Goal: Information Seeking & Learning: Learn about a topic

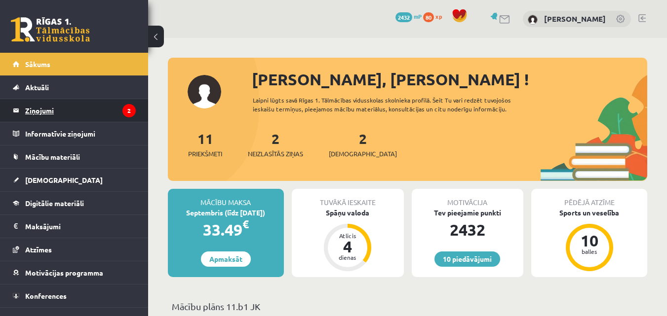
click at [89, 108] on legend "Ziņojumi 2" at bounding box center [80, 110] width 111 height 23
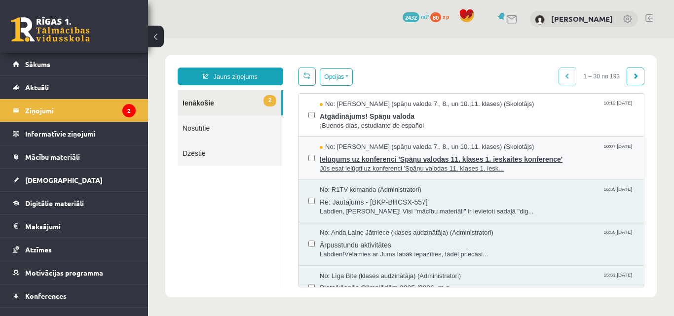
click at [475, 164] on span "Jūs esat ielūgti uz konferenci 'Spāņu valodas 11. klases 1. iesk..." at bounding box center [477, 168] width 314 height 9
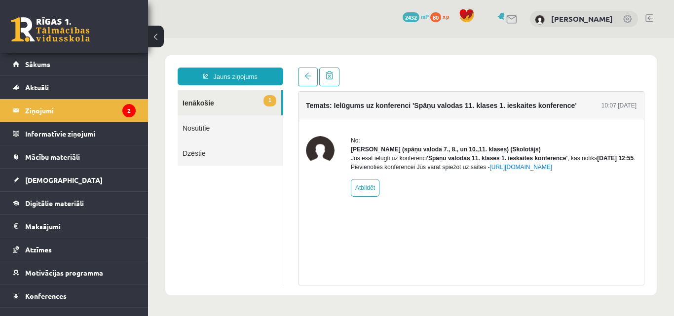
drag, startPoint x: 351, startPoint y: 177, endPoint x: 366, endPoint y: 178, distance: 14.9
click at [366, 172] on div "Jūs esat ielūgti uz konferenci 'Spāņu valodas 11. klases 1. ieskaites konferenc…" at bounding box center [494, 163] width 286 height 18
click at [470, 241] on div "Temats: Ielūgums uz konferenci 'Spāņu valodas 11. klases 1. ieskaites konferenc…" at bounding box center [471, 188] width 346 height 194
click at [211, 98] on link "1 Ienākošie" at bounding box center [230, 102] width 104 height 25
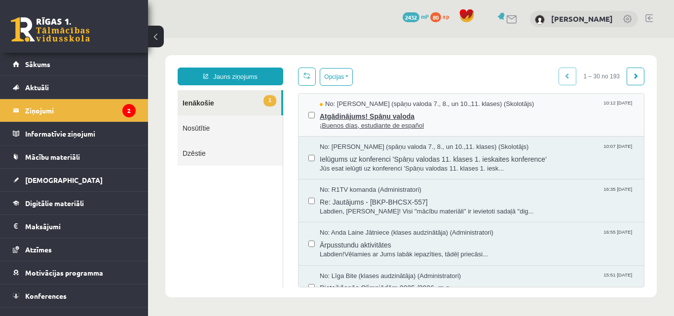
click at [373, 122] on span "¡Buenos días, estudiante de español" at bounding box center [477, 125] width 314 height 9
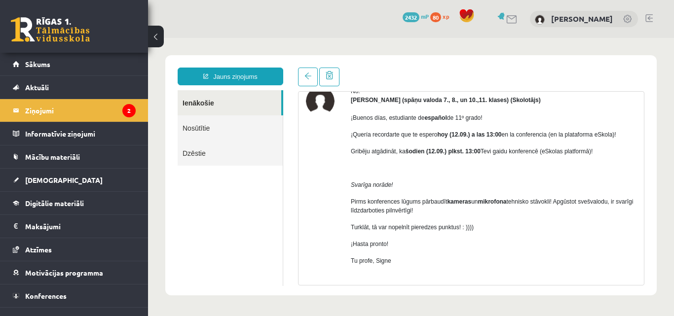
scroll to position [88, 0]
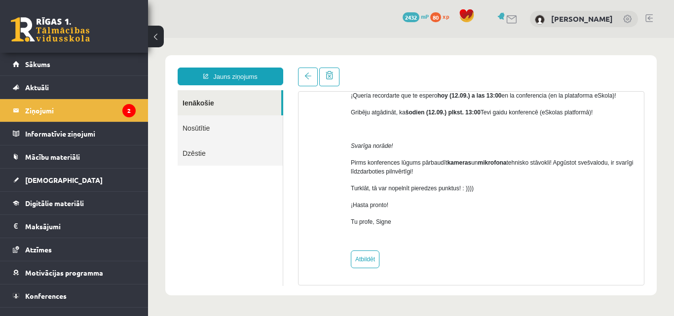
click at [216, 188] on ul "Ienākošie Nosūtītie Dzēstie" at bounding box center [231, 188] width 106 height 196
click at [100, 135] on legend "Informatīvie ziņojumi 0" at bounding box center [80, 133] width 111 height 23
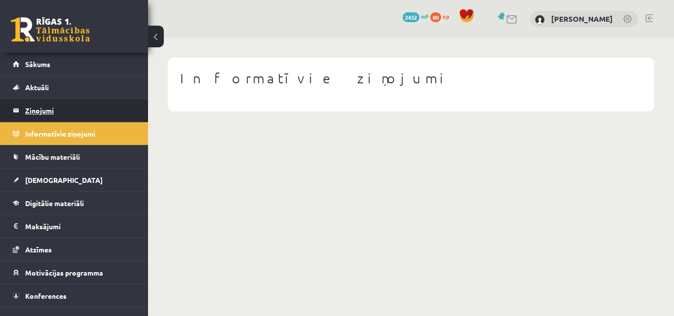
click at [60, 109] on legend "Ziņojumi 2" at bounding box center [80, 110] width 111 height 23
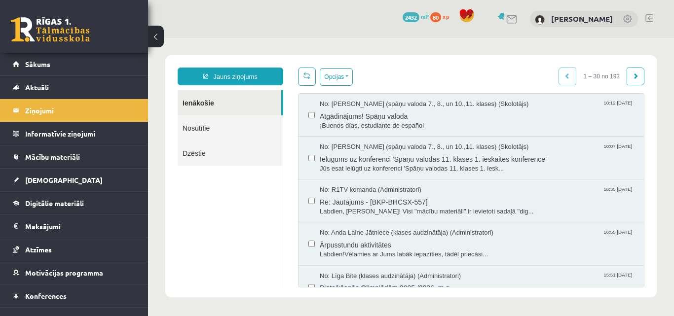
click at [200, 125] on link "Nosūtītie" at bounding box center [230, 127] width 105 height 25
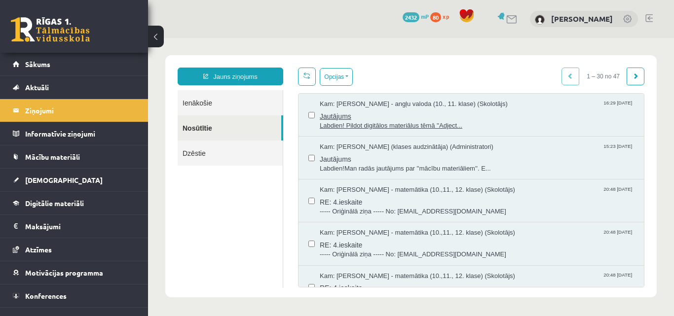
click at [349, 117] on span "Jautājums" at bounding box center [477, 115] width 314 height 12
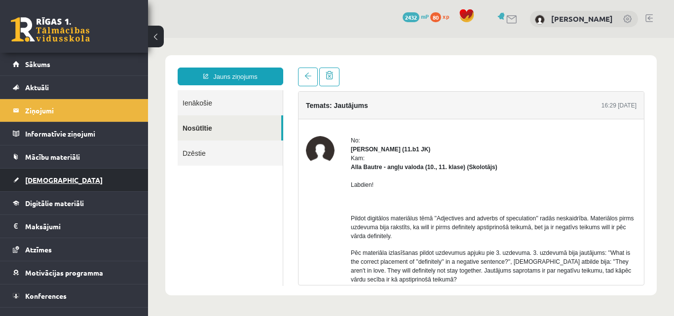
click at [75, 190] on link "[DEMOGRAPHIC_DATA]" at bounding box center [74, 180] width 123 height 23
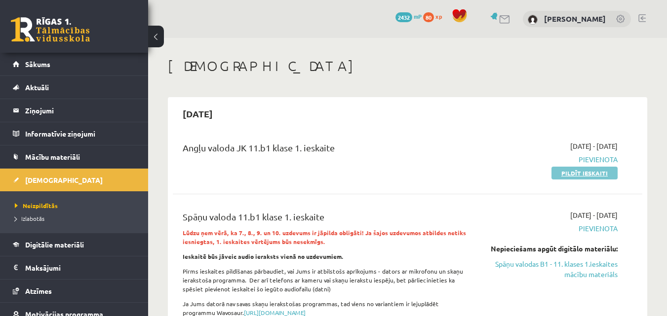
click at [586, 174] on link "Pildīt ieskaiti" at bounding box center [584, 173] width 66 height 13
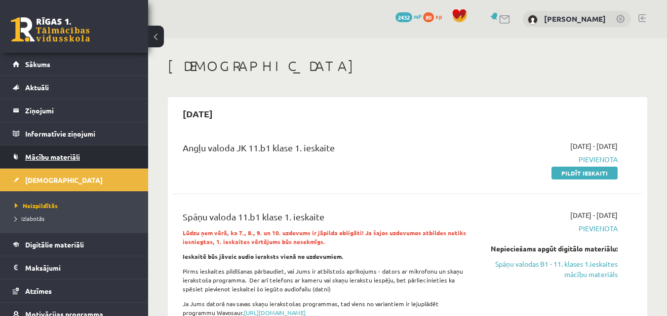
click at [70, 152] on link "Mācību materiāli" at bounding box center [74, 157] width 123 height 23
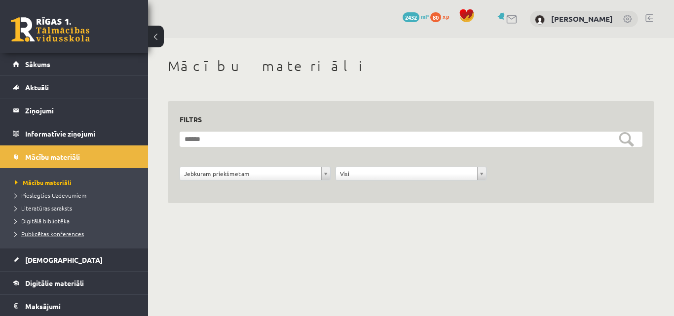
click at [45, 235] on span "Publicētas konferences" at bounding box center [49, 234] width 69 height 8
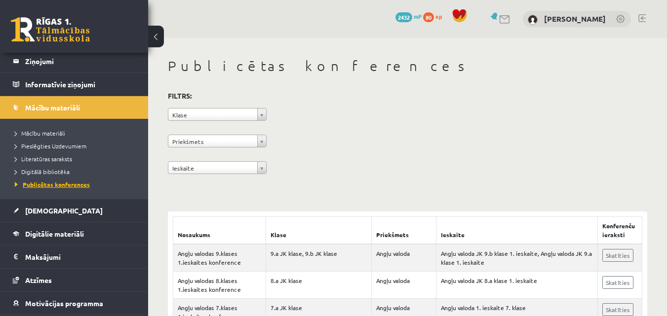
scroll to position [94, 0]
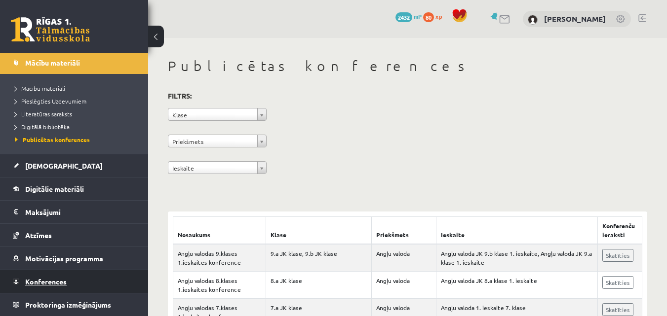
click at [40, 281] on span "Konferences" at bounding box center [45, 281] width 41 height 9
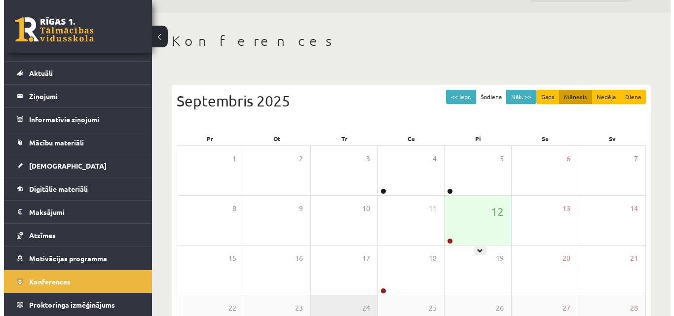
scroll to position [49, 0]
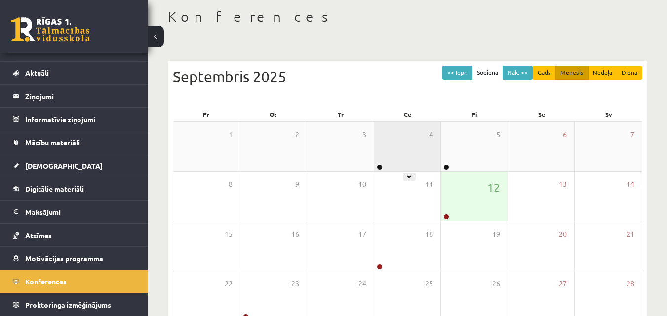
click at [394, 151] on div "4" at bounding box center [407, 146] width 67 height 49
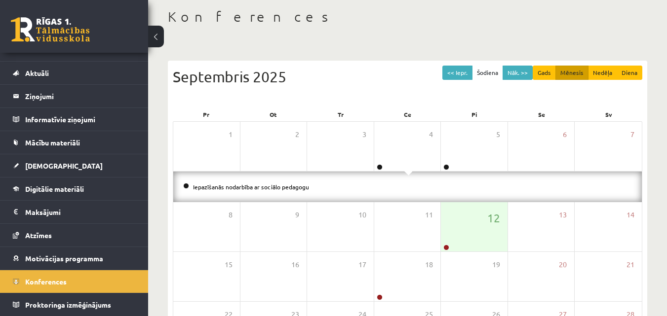
click at [350, 191] on li "Iepazīšanās nodarbība ar sociālo pedagogu" at bounding box center [407, 187] width 448 height 11
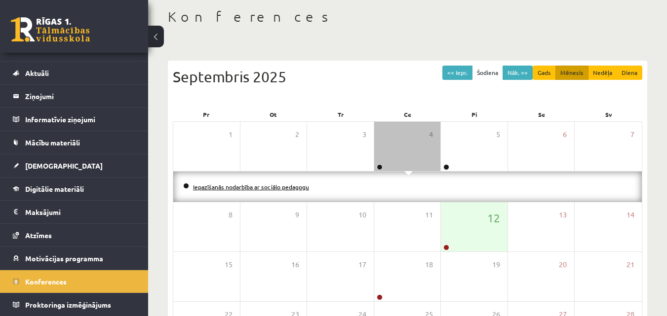
click at [213, 185] on link "Iepazīšanās nodarbība ar sociālo pedagogu" at bounding box center [251, 187] width 116 height 8
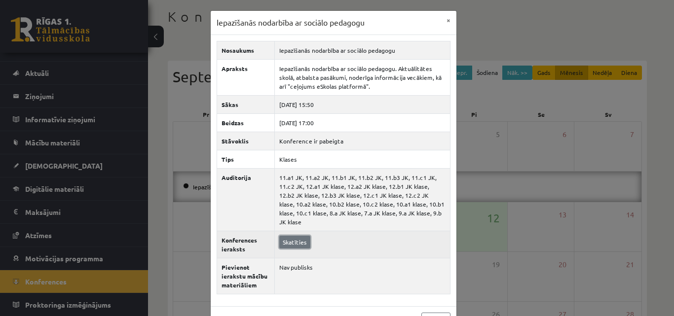
click at [293, 236] on link "Skatīties" at bounding box center [294, 242] width 31 height 13
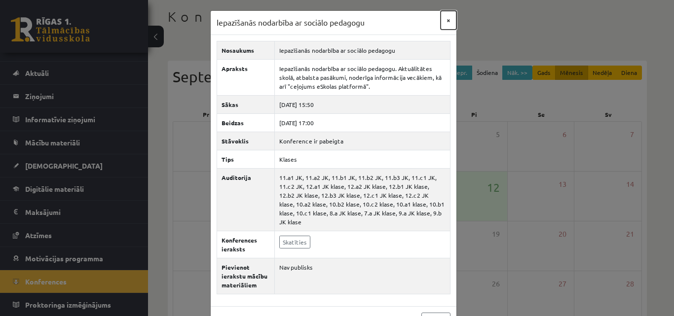
click at [448, 16] on button "×" at bounding box center [449, 20] width 16 height 19
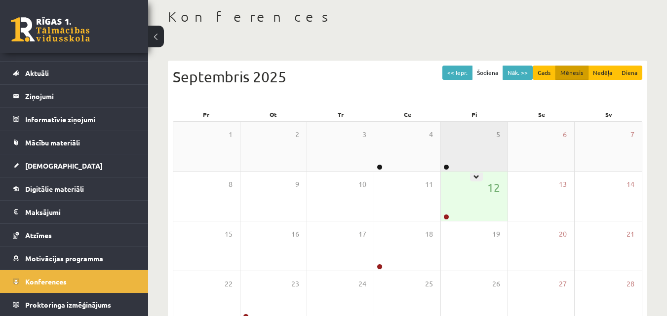
click at [460, 150] on div "5" at bounding box center [474, 146] width 67 height 49
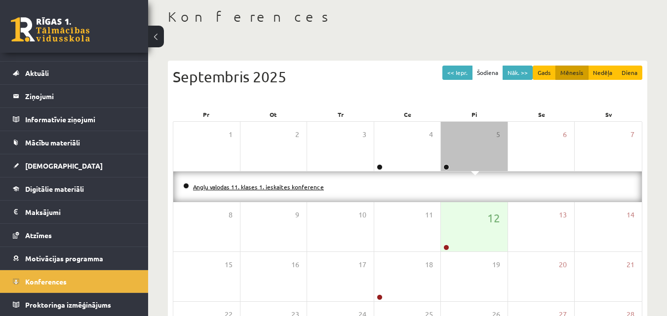
click at [270, 187] on link "Angļu valodas 11. klases 1. ieskaites konference" at bounding box center [258, 187] width 131 height 8
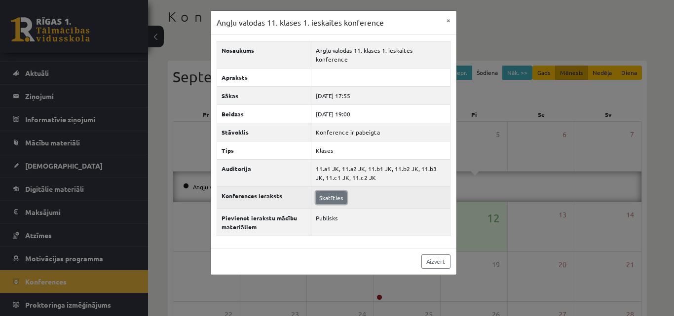
click at [335, 191] on link "Skatīties" at bounding box center [331, 197] width 31 height 13
